Goal: Information Seeking & Learning: Learn about a topic

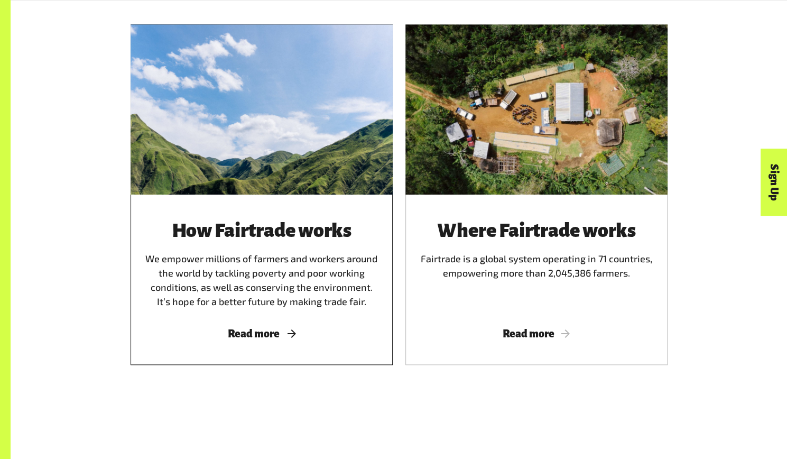
scroll to position [604, 0]
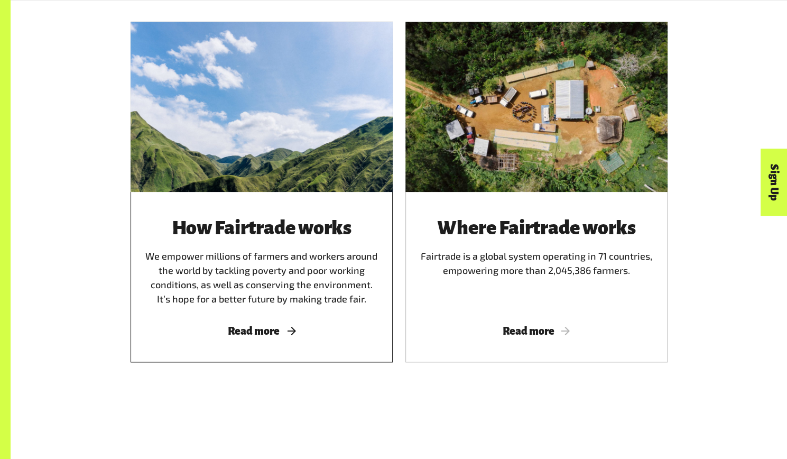
click at [254, 341] on div "How Fairtrade works We empower millions of farmers and workers around the world…" at bounding box center [262, 277] width 262 height 170
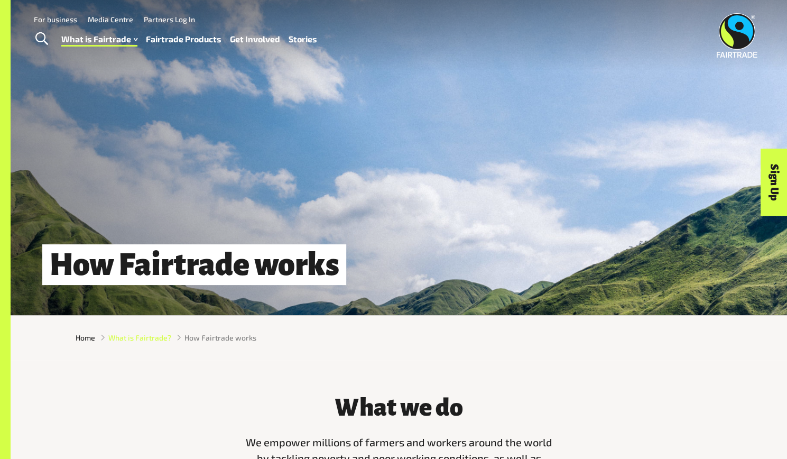
click at [145, 343] on span "What is Fairtrade?" at bounding box center [139, 337] width 63 height 11
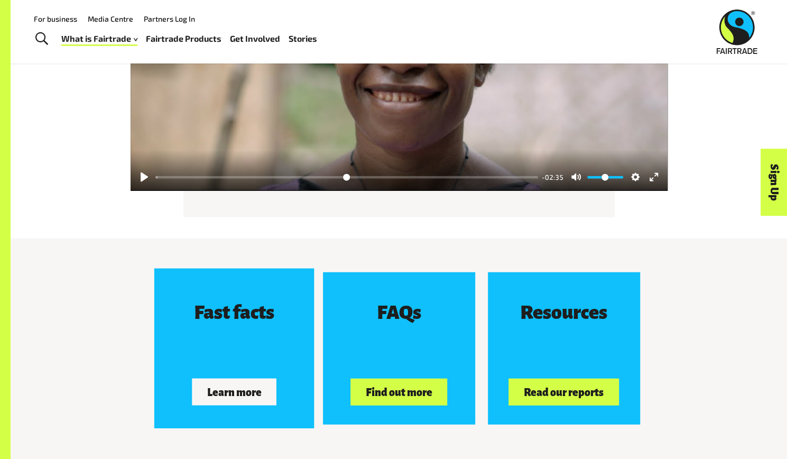
scroll to position [1519, 0]
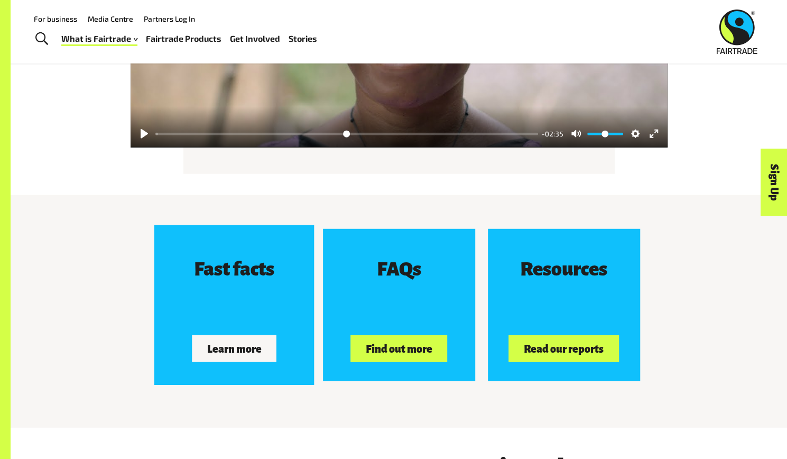
click at [240, 341] on button "Learn more" at bounding box center [234, 348] width 85 height 26
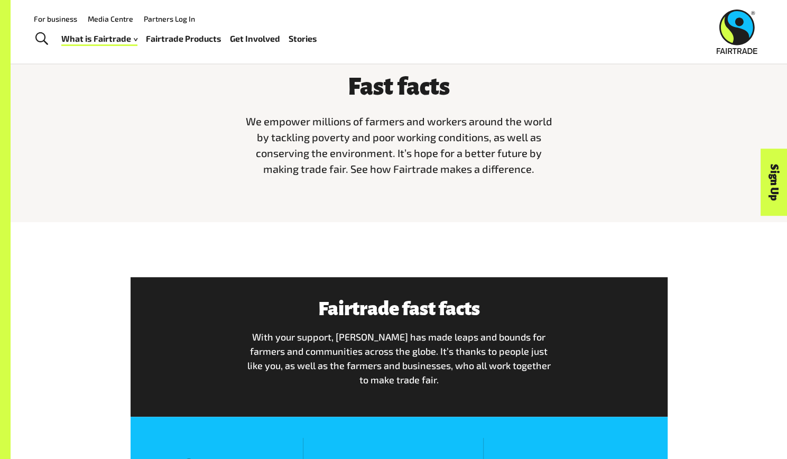
scroll to position [167, 0]
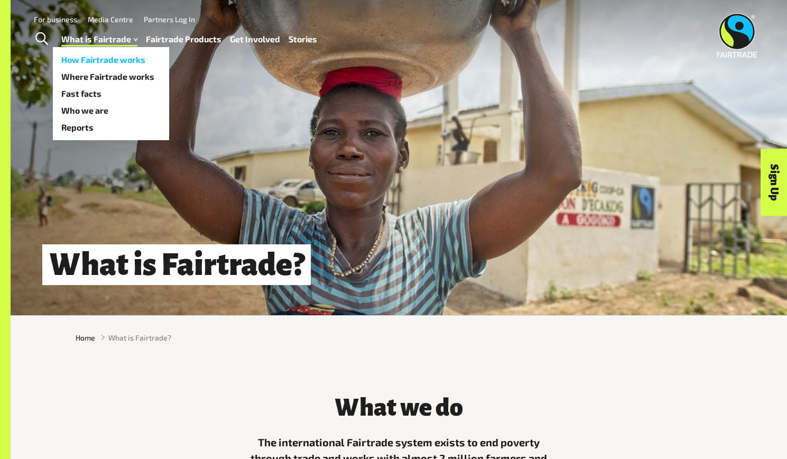
click at [109, 64] on link "How Fairtrade works" at bounding box center [111, 59] width 116 height 17
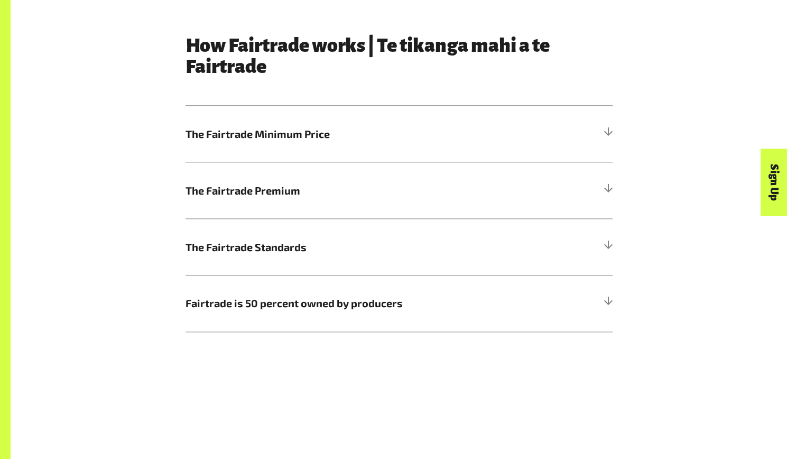
scroll to position [567, 0]
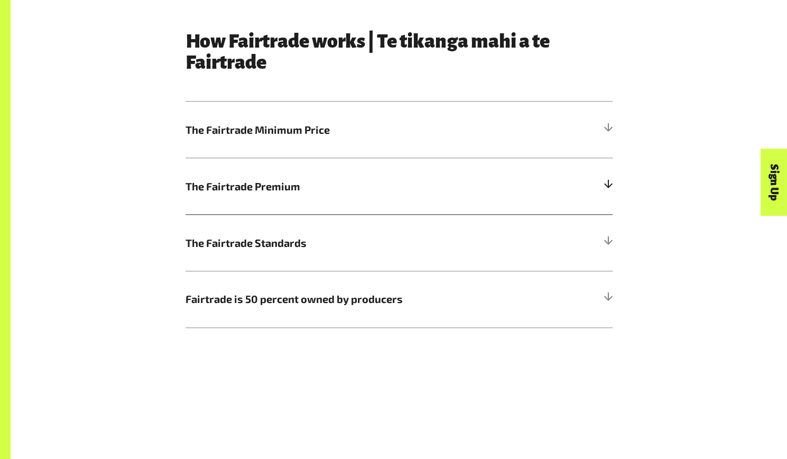
click at [609, 191] on div at bounding box center [608, 186] width 10 height 10
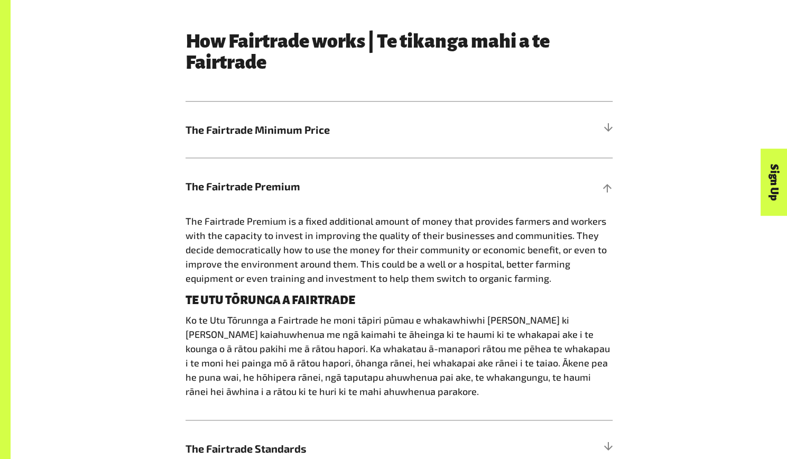
click at [612, 123] on div "How Fairtrade works | Te tikanga mahi a te Fairtrade The Fairtrade Minimum Pric…" at bounding box center [399, 282] width 440 height 503
click at [610, 128] on div at bounding box center [608, 130] width 10 height 10
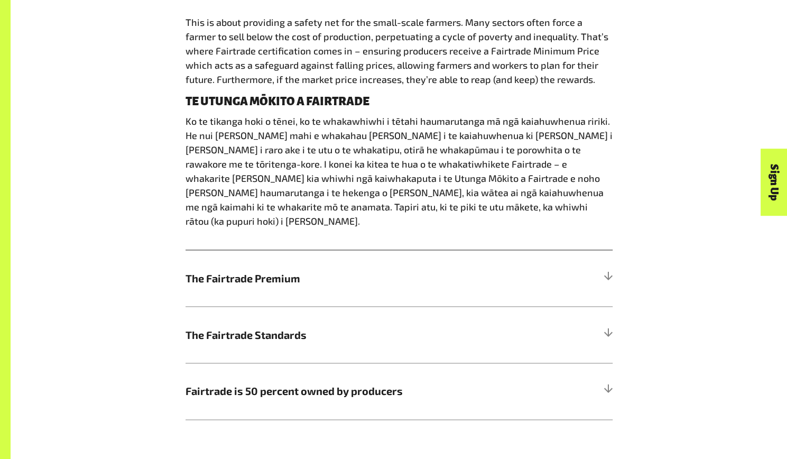
scroll to position [757, 0]
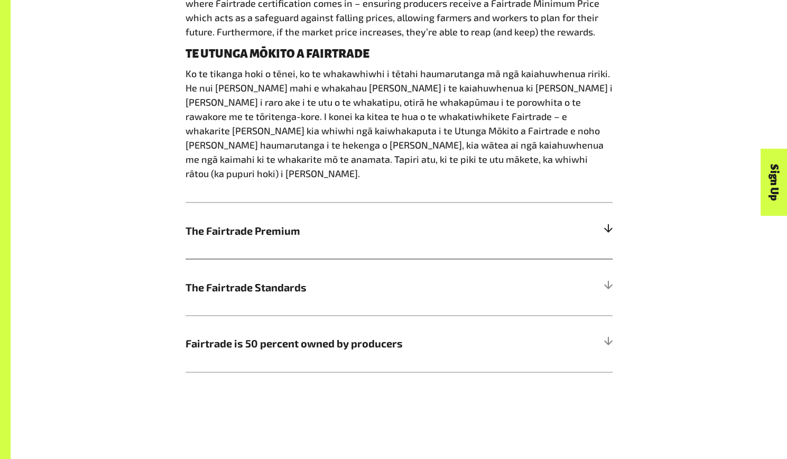
click at [601, 207] on h5 "The Fairtrade Premium" at bounding box center [399, 230] width 427 height 57
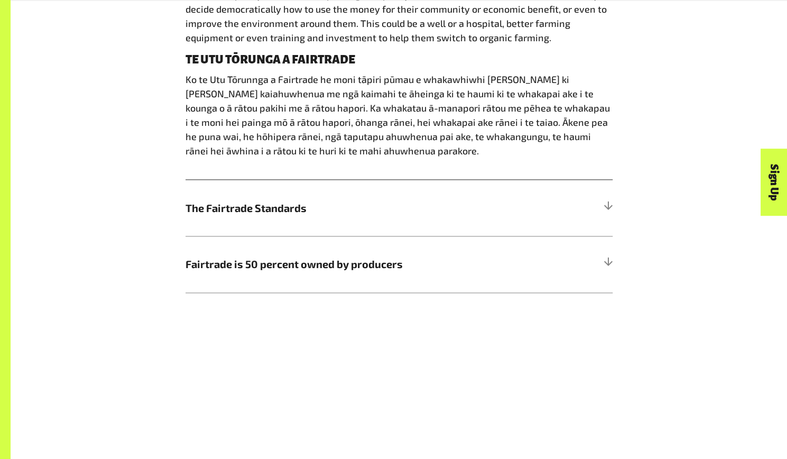
scroll to position [808, 0]
click at [592, 221] on h5 "The Fairtrade Standards" at bounding box center [399, 207] width 427 height 57
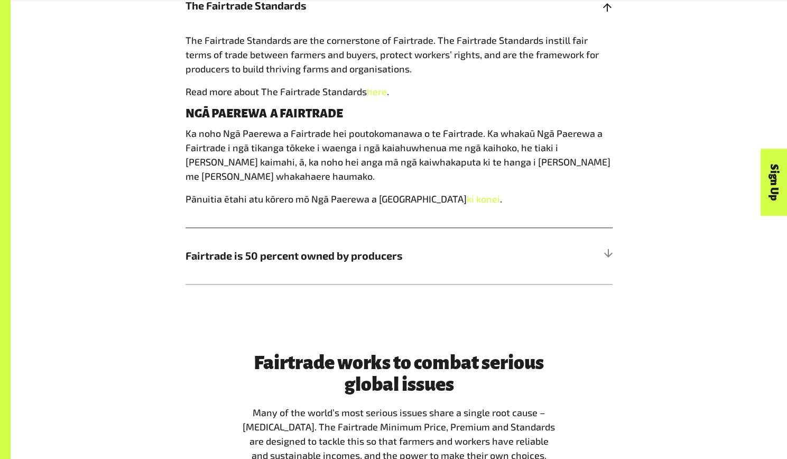
scroll to position [804, 0]
click at [586, 252] on h5 "Fairtrade is 50 percent owned by producers" at bounding box center [399, 256] width 427 height 57
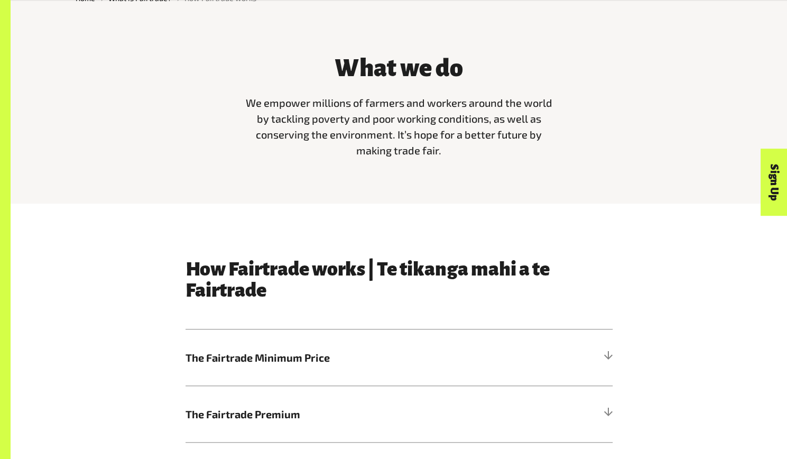
scroll to position [488, 0]
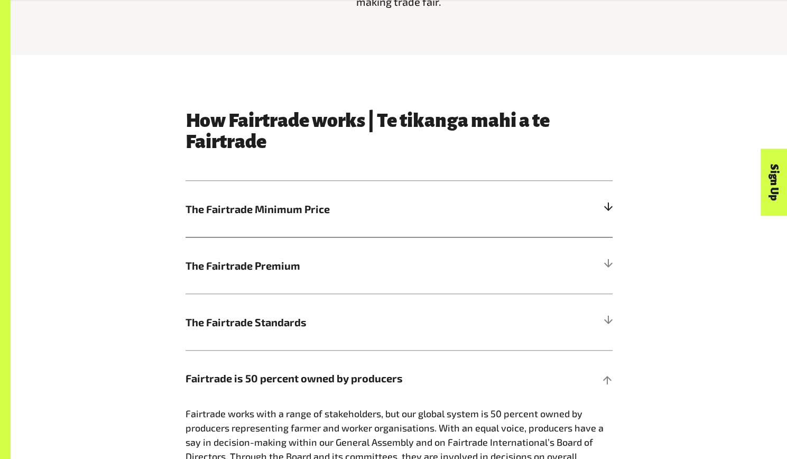
click at [479, 213] on span "The Fairtrade Minimum Price" at bounding box center [346, 209] width 320 height 16
